Goal: Book appointment/travel/reservation

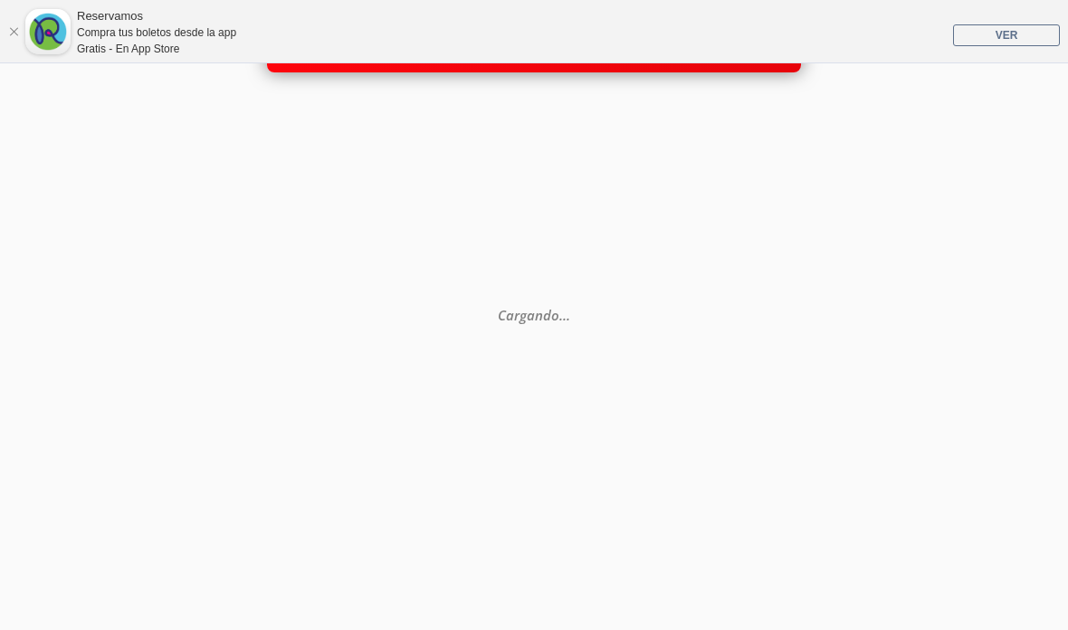
click at [14, 27] on link "Cerrar" at bounding box center [13, 31] width 11 height 11
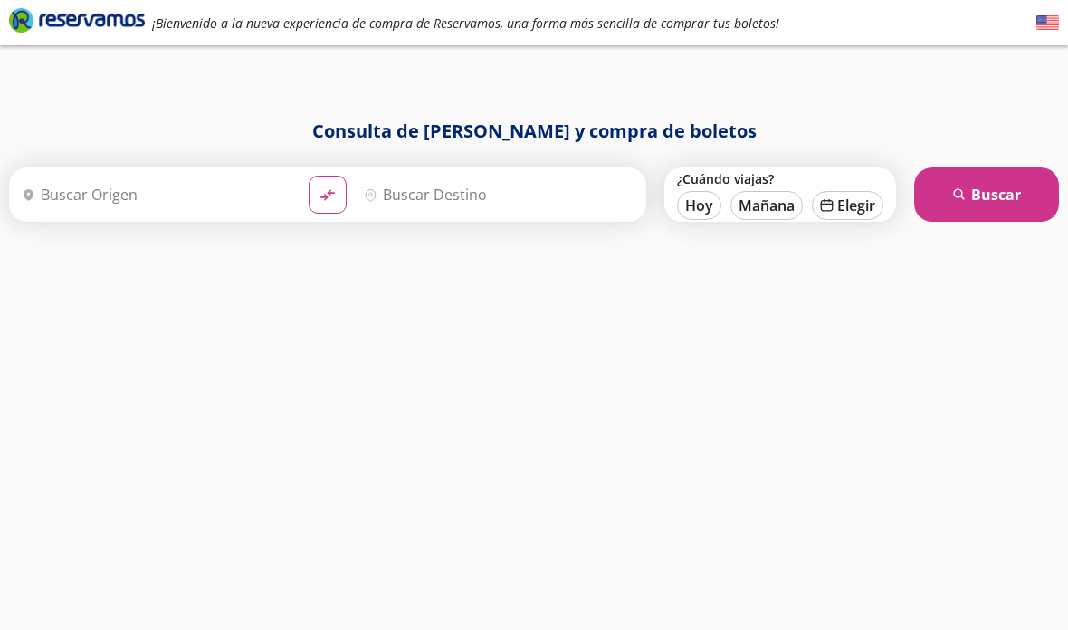
click at [147, 193] on input "Origen" at bounding box center [154, 194] width 280 height 45
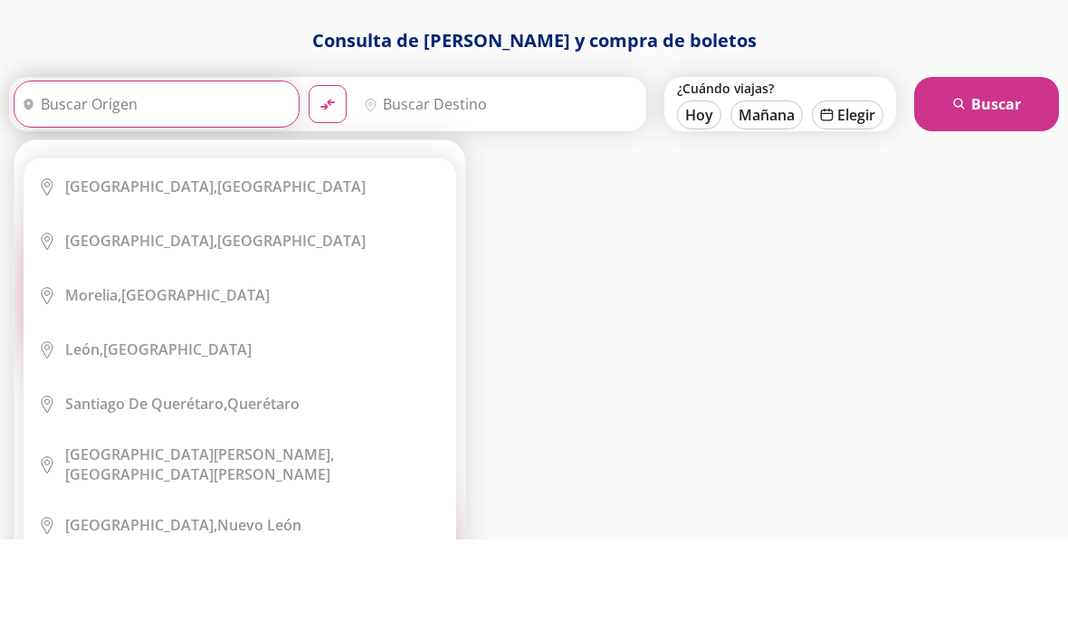
click at [266, 267] on div "[GEOGRAPHIC_DATA], [GEOGRAPHIC_DATA]" at bounding box center [215, 277] width 300 height 20
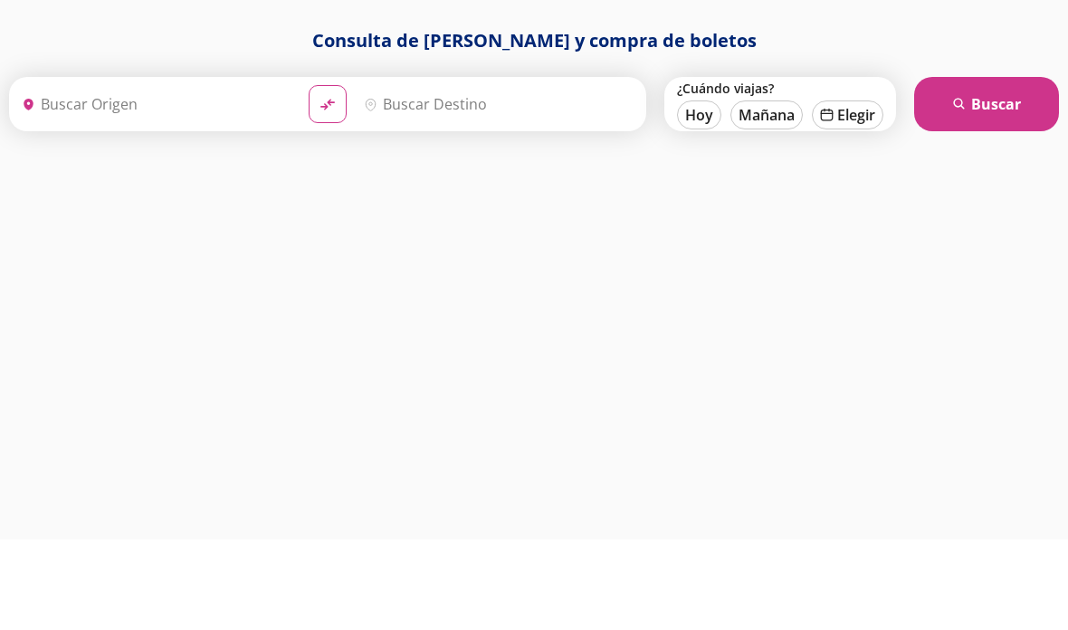
type input "[GEOGRAPHIC_DATA], [GEOGRAPHIC_DATA]"
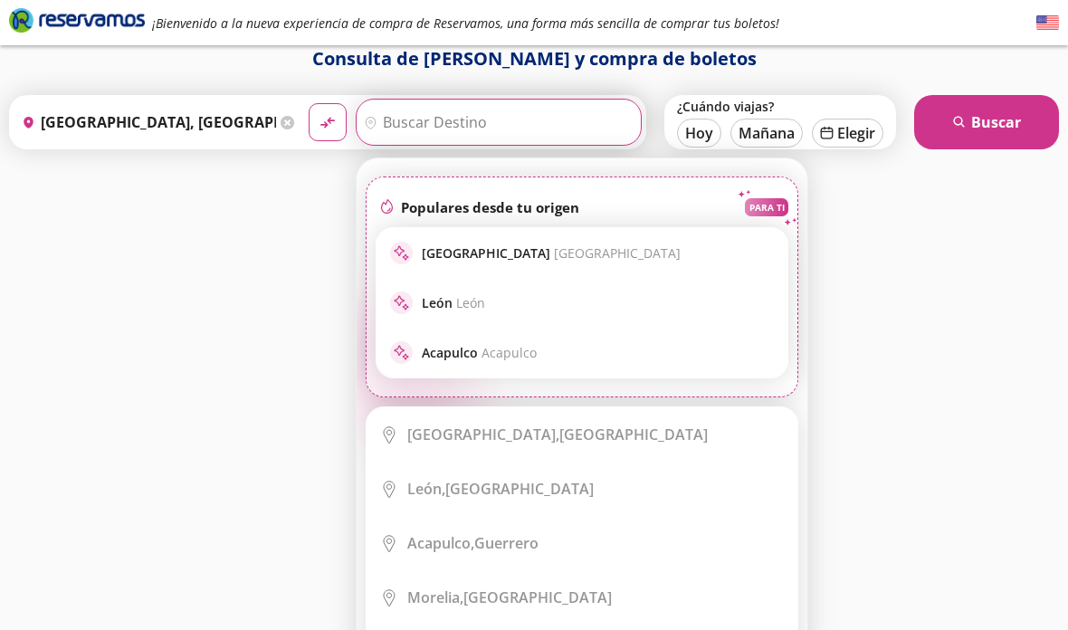
click at [492, 122] on input "Destino" at bounding box center [496, 122] width 280 height 45
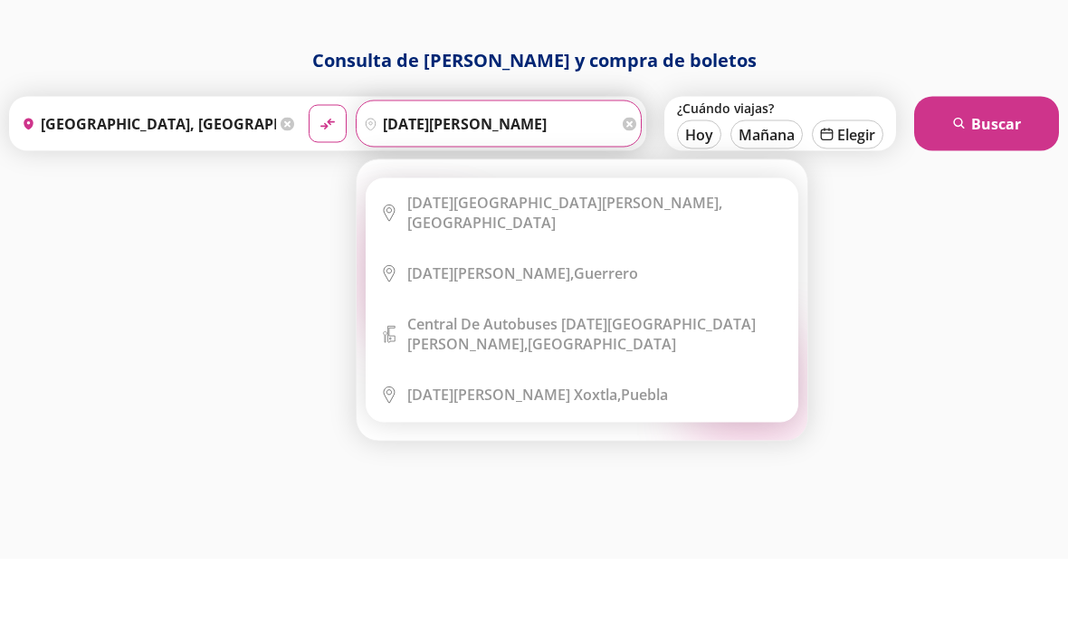
click at [610, 250] on li "City Icon [DATE][GEOGRAPHIC_DATA][PERSON_NAME], [GEOGRAPHIC_DATA]" at bounding box center [581, 283] width 431 height 67
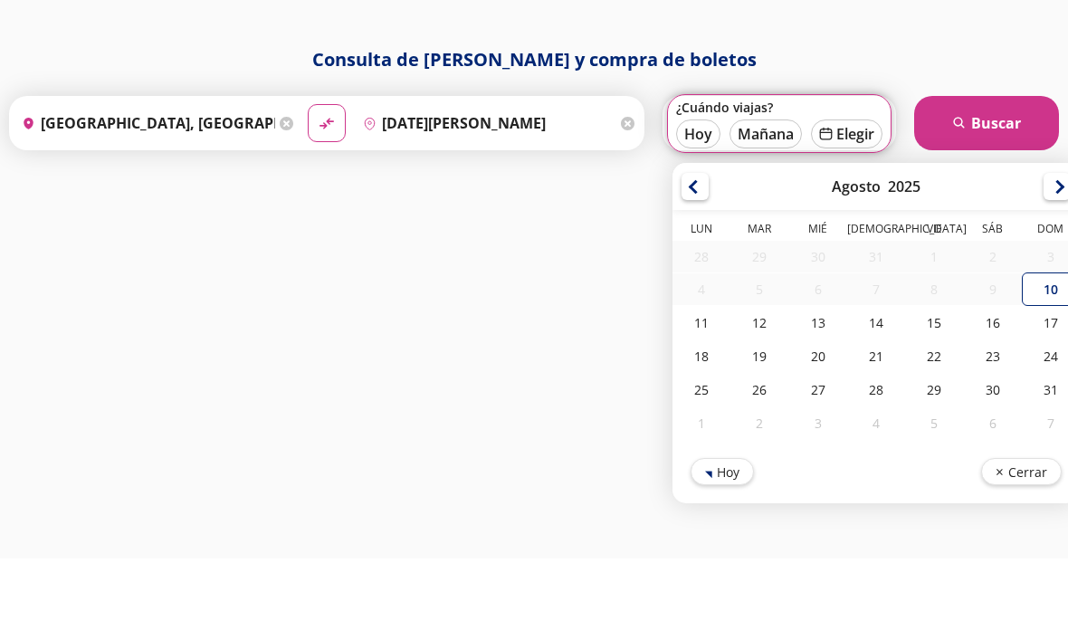
type input "[DATE][GEOGRAPHIC_DATA][PERSON_NAME], [GEOGRAPHIC_DATA]"
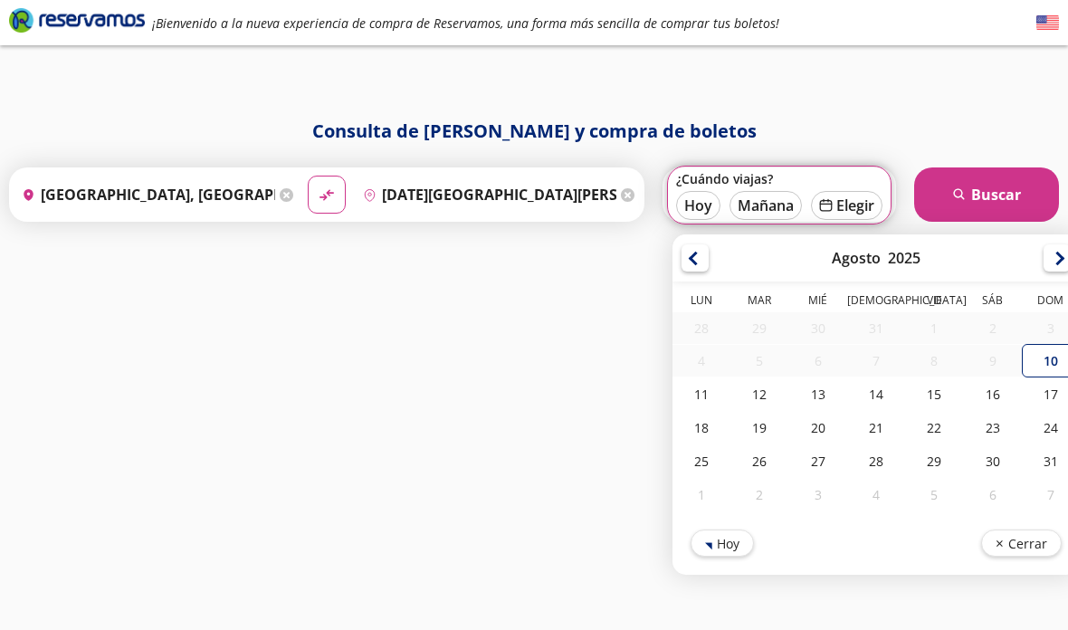
click at [1056, 244] on div at bounding box center [1056, 257] width 27 height 27
click at [1049, 244] on div at bounding box center [1056, 257] width 27 height 27
click at [1045, 244] on div at bounding box center [1056, 257] width 27 height 27
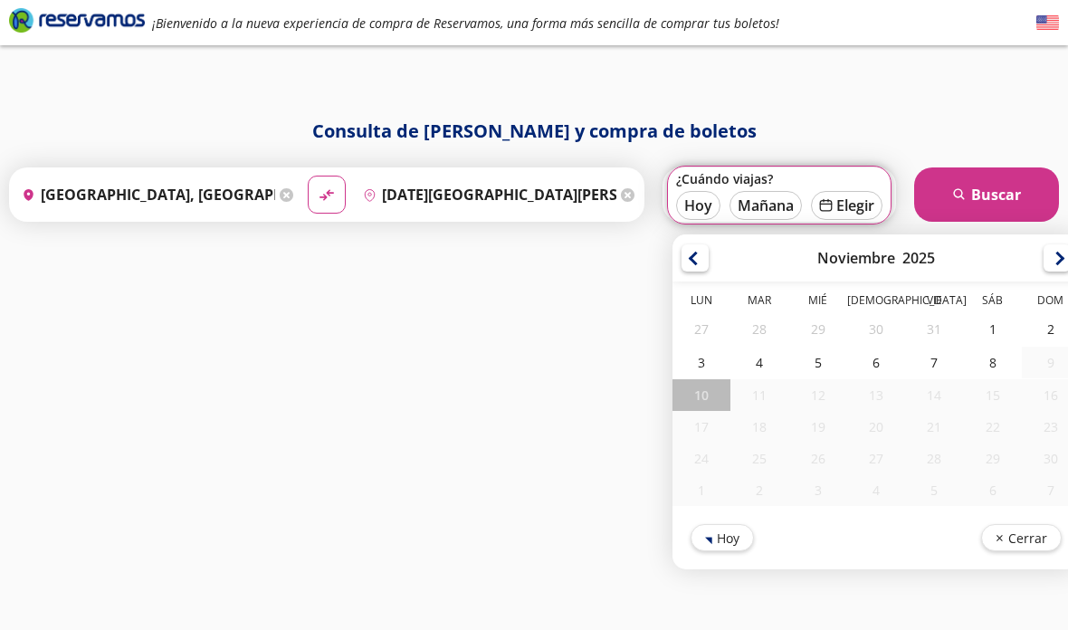
click at [1044, 234] on div "[DATE]" at bounding box center [875, 257] width 407 height 47
click at [682, 244] on div at bounding box center [694, 257] width 27 height 27
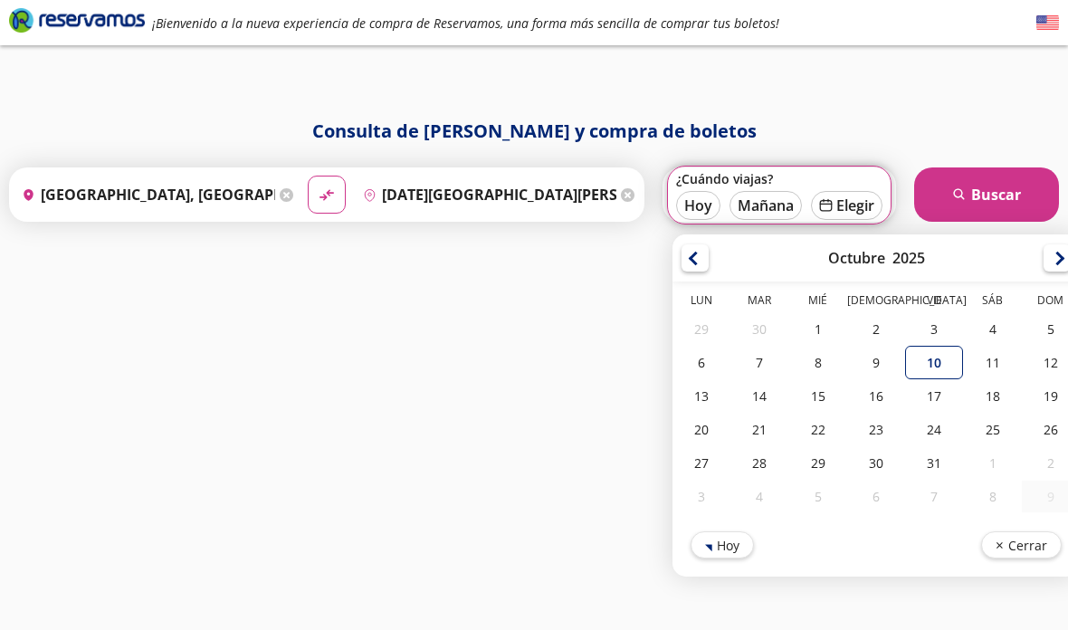
click at [709, 234] on div "[DATE]" at bounding box center [875, 257] width 407 height 47
click at [723, 234] on div "[DATE]" at bounding box center [875, 257] width 407 height 47
click at [717, 234] on div "[DATE]" at bounding box center [875, 257] width 407 height 47
click at [710, 234] on div "[DATE]" at bounding box center [875, 257] width 407 height 47
click at [715, 234] on div "[DATE]" at bounding box center [875, 257] width 407 height 47
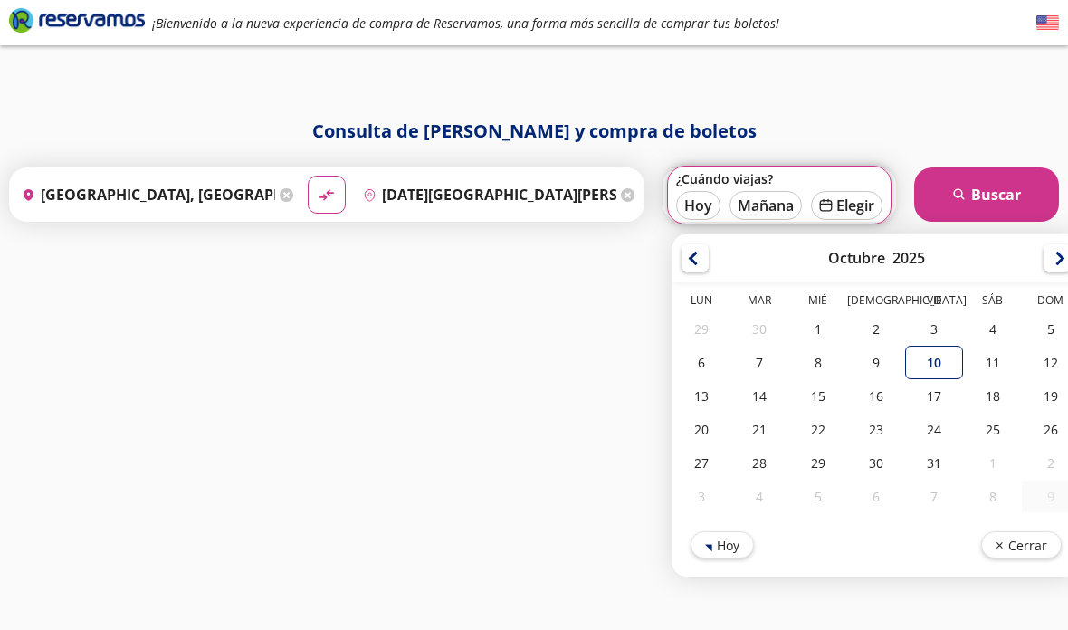
click at [699, 244] on div at bounding box center [694, 257] width 27 height 27
click at [698, 244] on div at bounding box center [694, 257] width 27 height 27
click at [1046, 244] on div at bounding box center [1056, 257] width 27 height 27
click at [1054, 244] on div at bounding box center [1056, 257] width 27 height 27
click at [1045, 244] on div at bounding box center [1056, 257] width 27 height 27
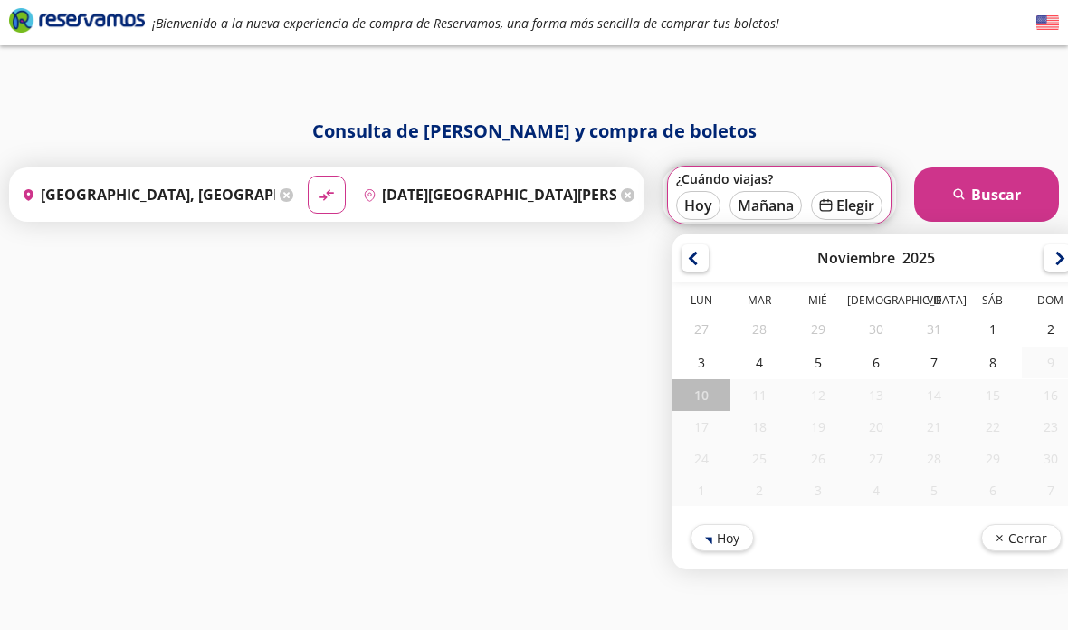
click at [1044, 244] on div at bounding box center [1056, 257] width 27 height 27
click at [688, 234] on div "[DATE]" at bounding box center [875, 257] width 407 height 47
click at [693, 244] on div at bounding box center [694, 257] width 27 height 27
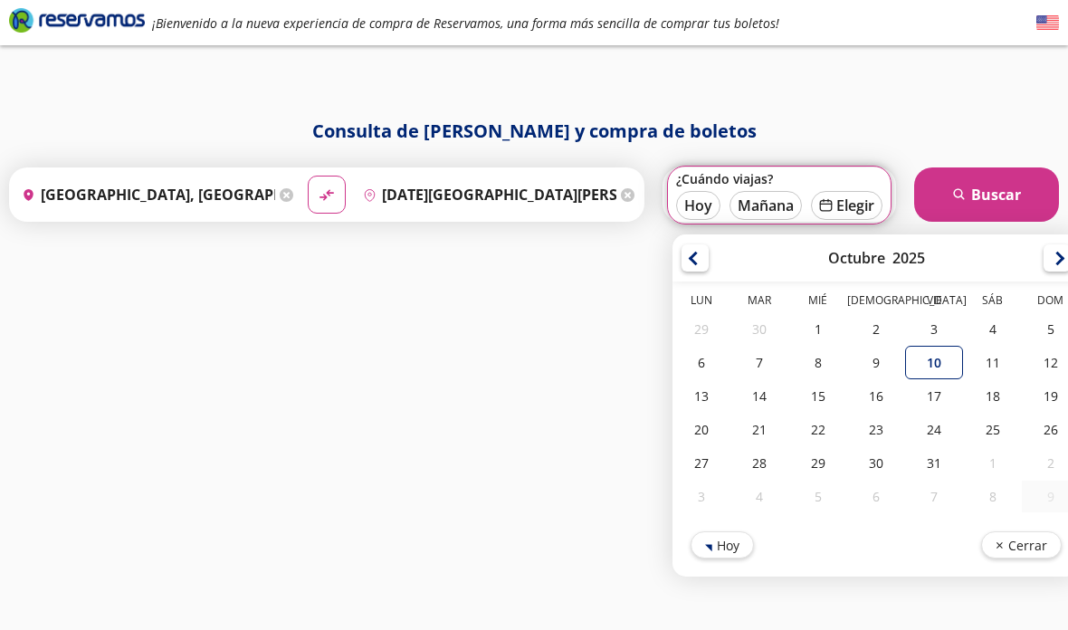
click at [696, 244] on div at bounding box center [694, 257] width 27 height 27
click at [992, 346] on div "13" at bounding box center [992, 362] width 58 height 33
type input "[DATE]"
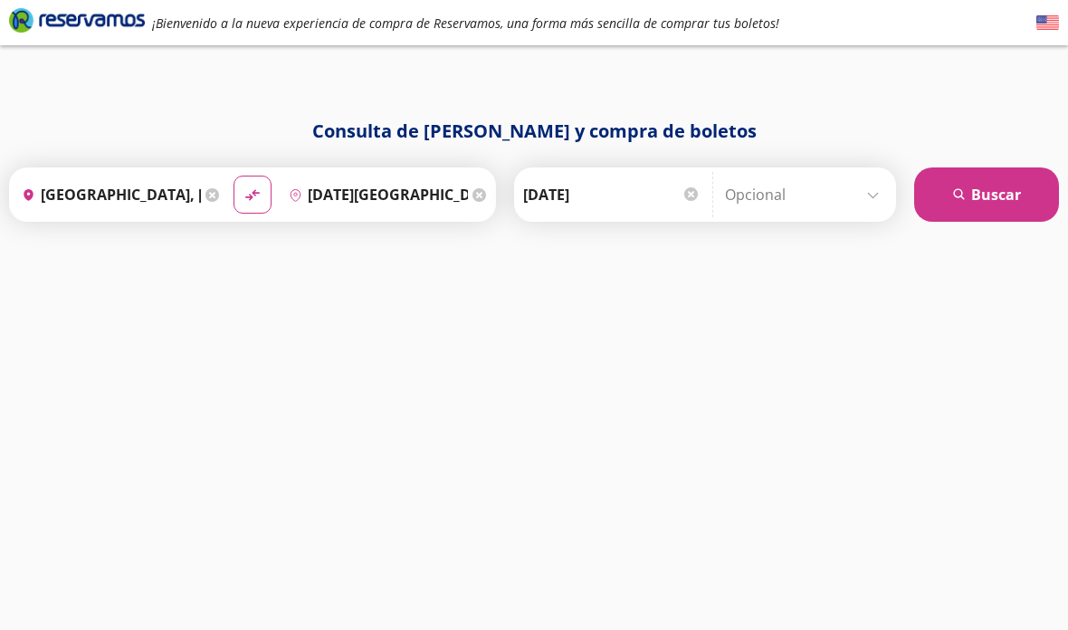
click at [850, 172] on input "Opcional" at bounding box center [806, 194] width 162 height 45
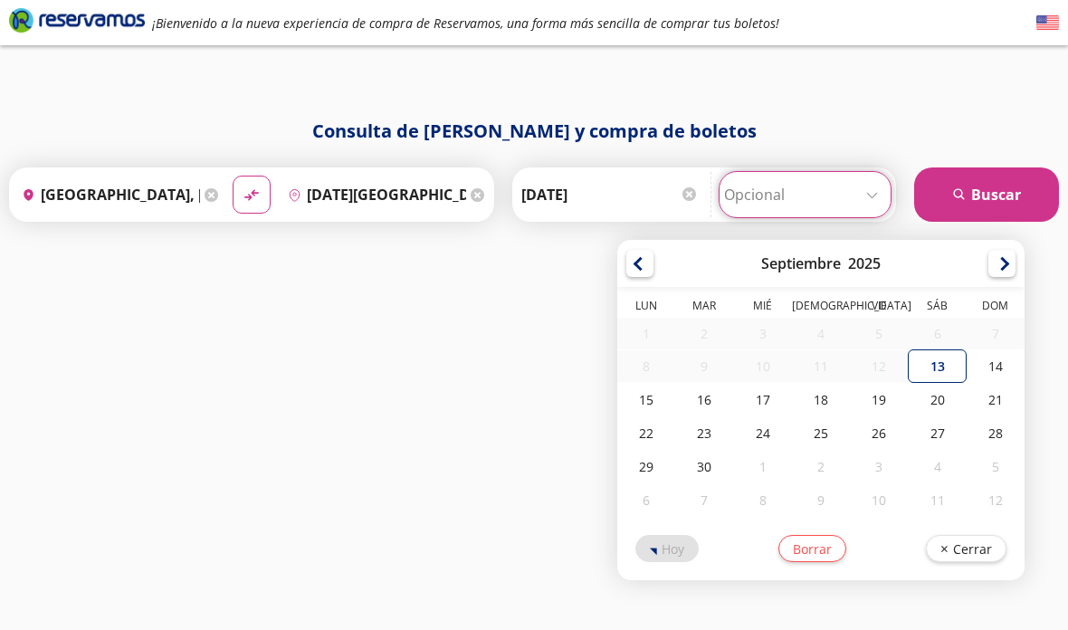
click at [671, 383] on div "15" at bounding box center [646, 399] width 58 height 33
type input "[DATE]"
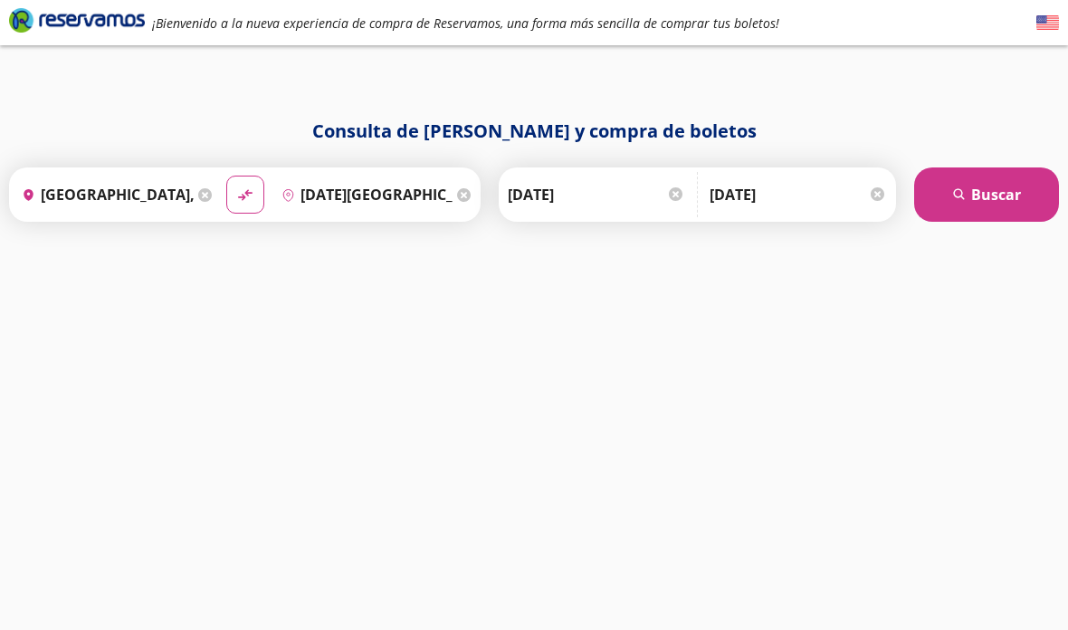
click at [995, 167] on button "search [GEOGRAPHIC_DATA]" at bounding box center [986, 194] width 145 height 54
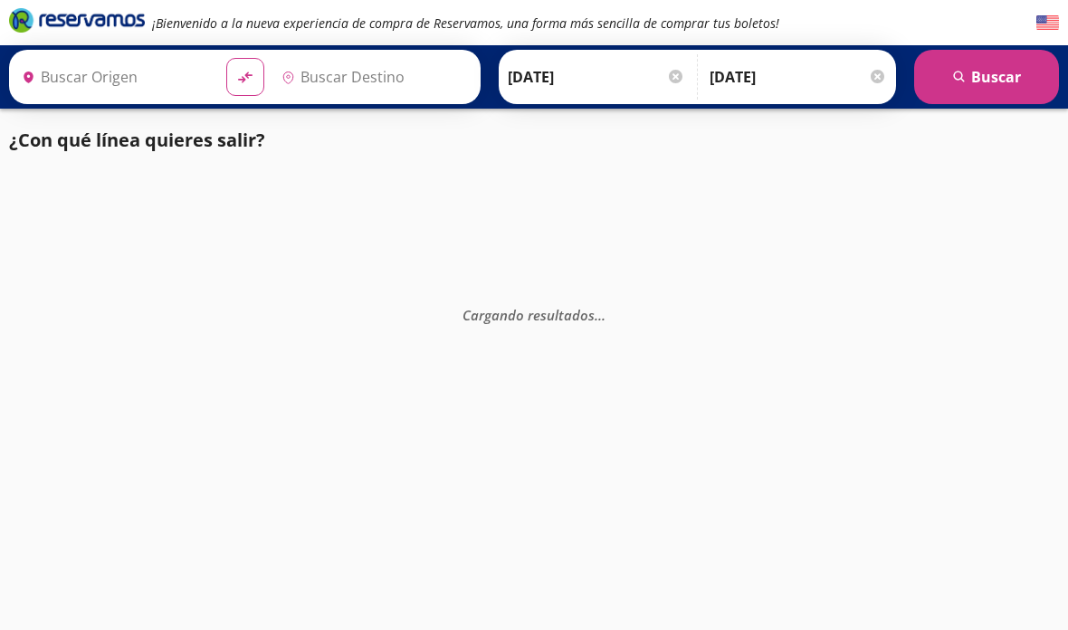
type input "[DATE][GEOGRAPHIC_DATA][PERSON_NAME], [GEOGRAPHIC_DATA]"
type input "[GEOGRAPHIC_DATA], [GEOGRAPHIC_DATA]"
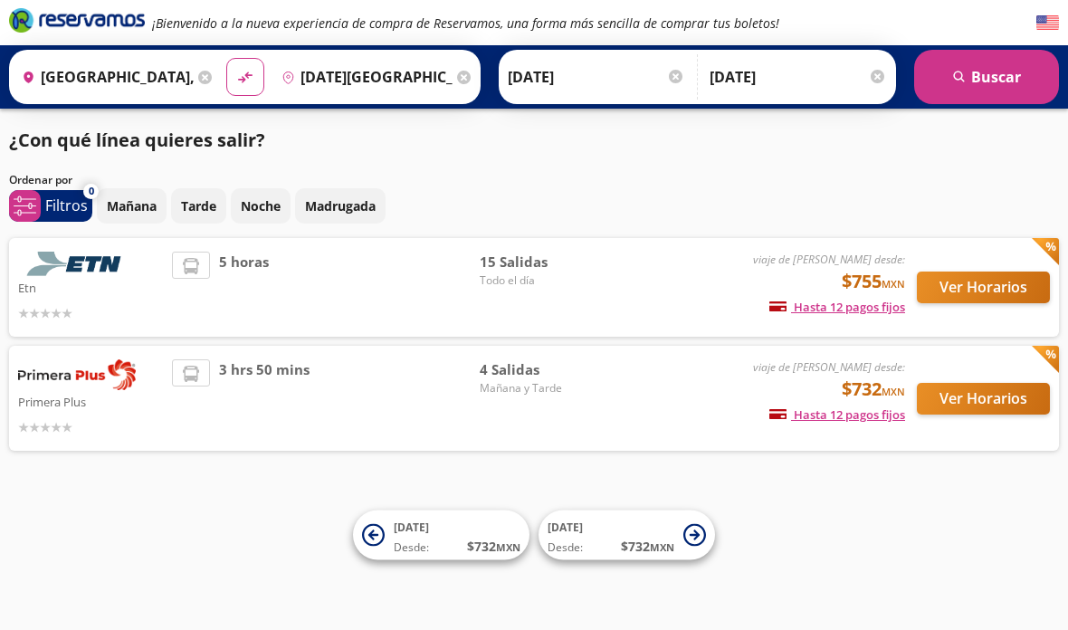
click at [1011, 289] on button "Ver Horarios" at bounding box center [982, 287] width 133 height 32
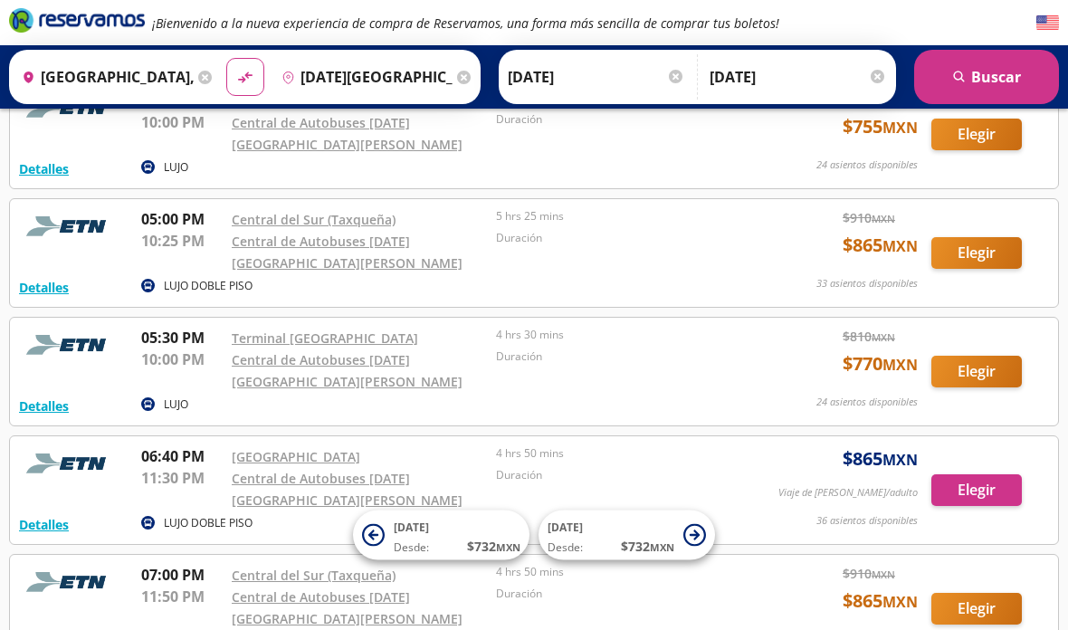
scroll to position [1310, 0]
